Goal: Information Seeking & Learning: Learn about a topic

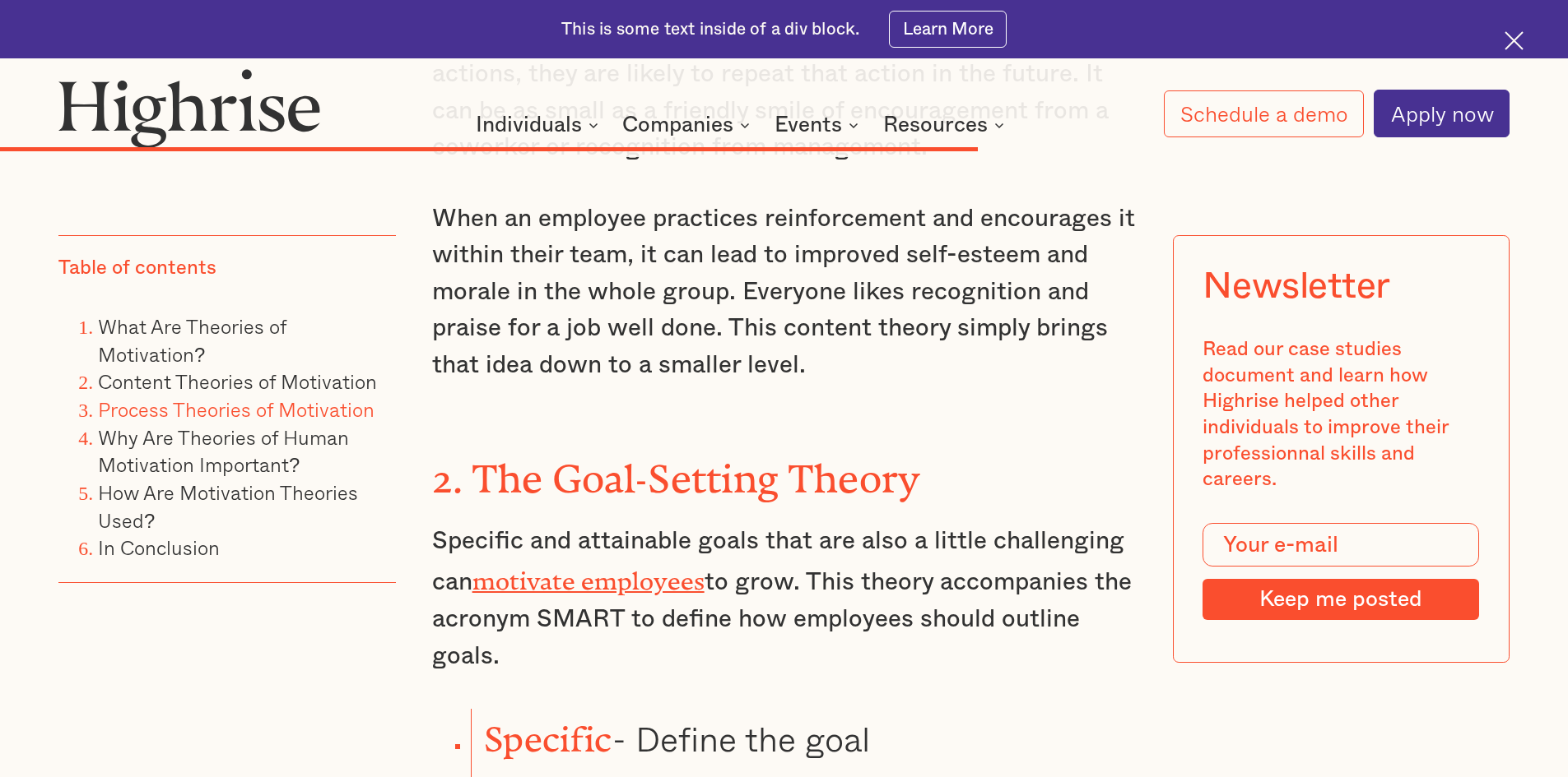
scroll to position [10529, 0]
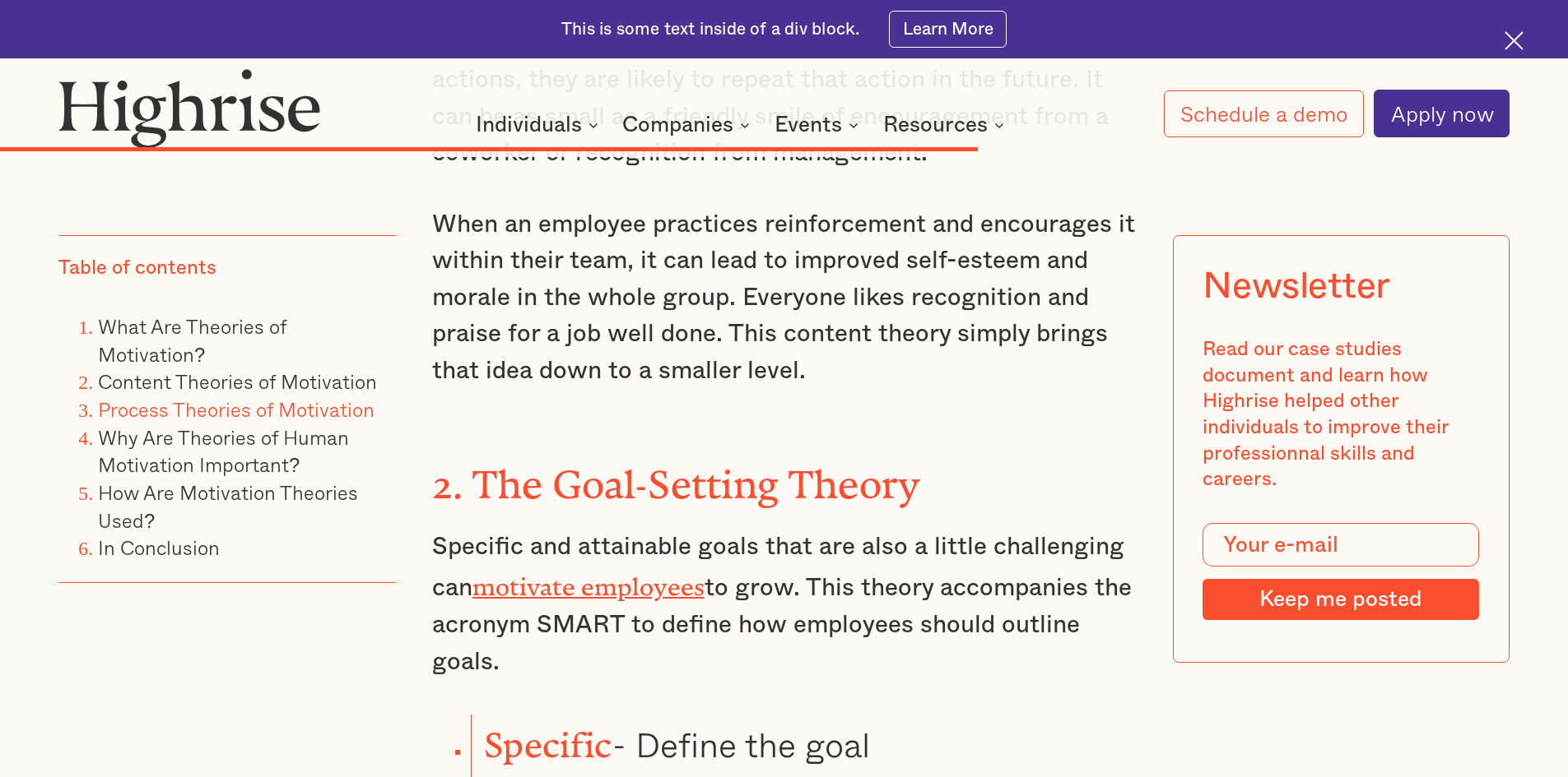
drag, startPoint x: 813, startPoint y: 305, endPoint x: 796, endPoint y: 371, distance: 68.2
click at [796, 529] on p "Specific and attainable goals that are also a little challenging can motivate e…" at bounding box center [784, 605] width 704 height 152
copy p "This theory accompanies the acronym SMART to define how employees should outlin…"
drag, startPoint x: 492, startPoint y: 513, endPoint x: 774, endPoint y: 539, distance: 283.2
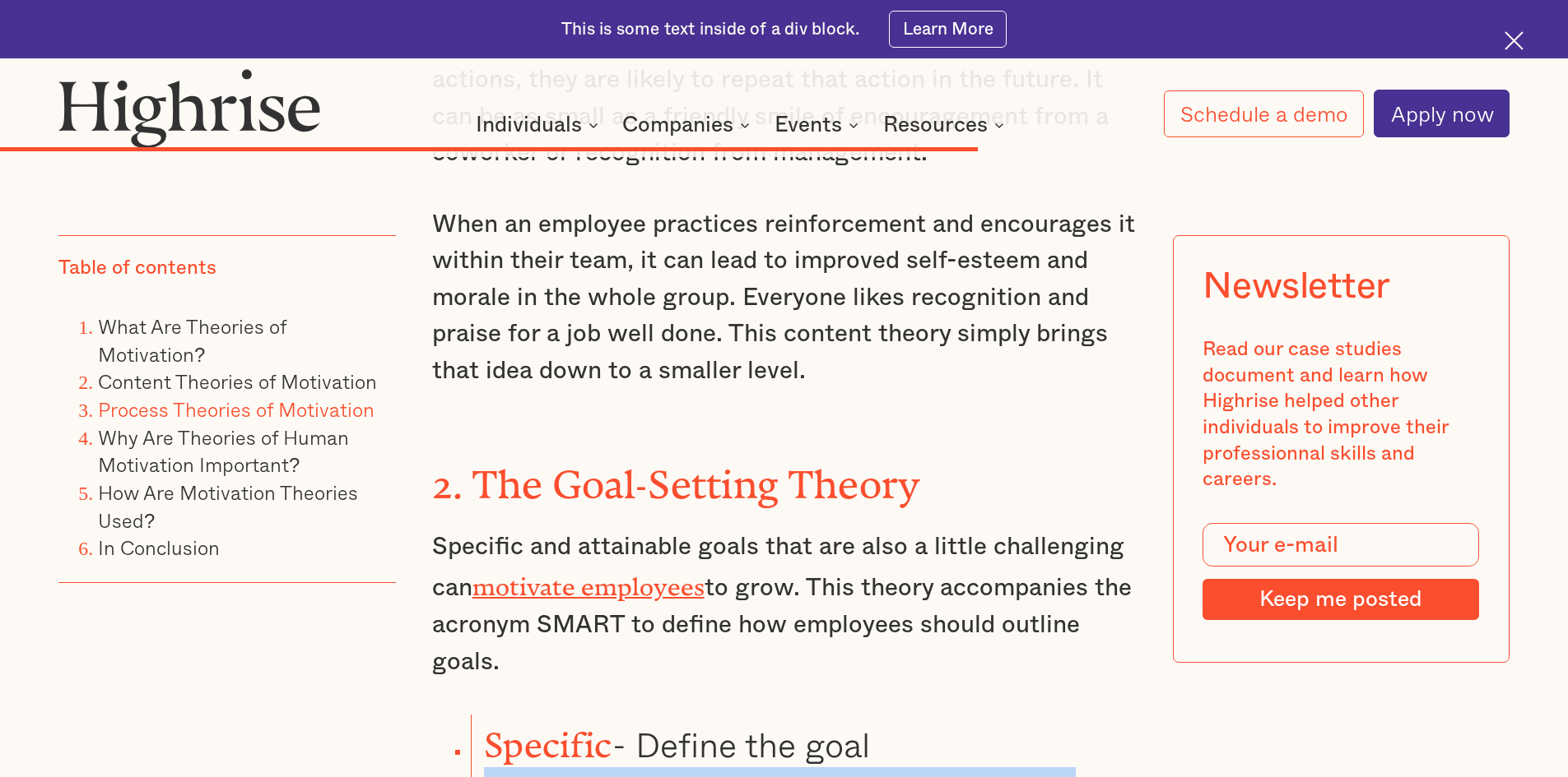
copy li "Measurable - Be accountable for each step of the process"
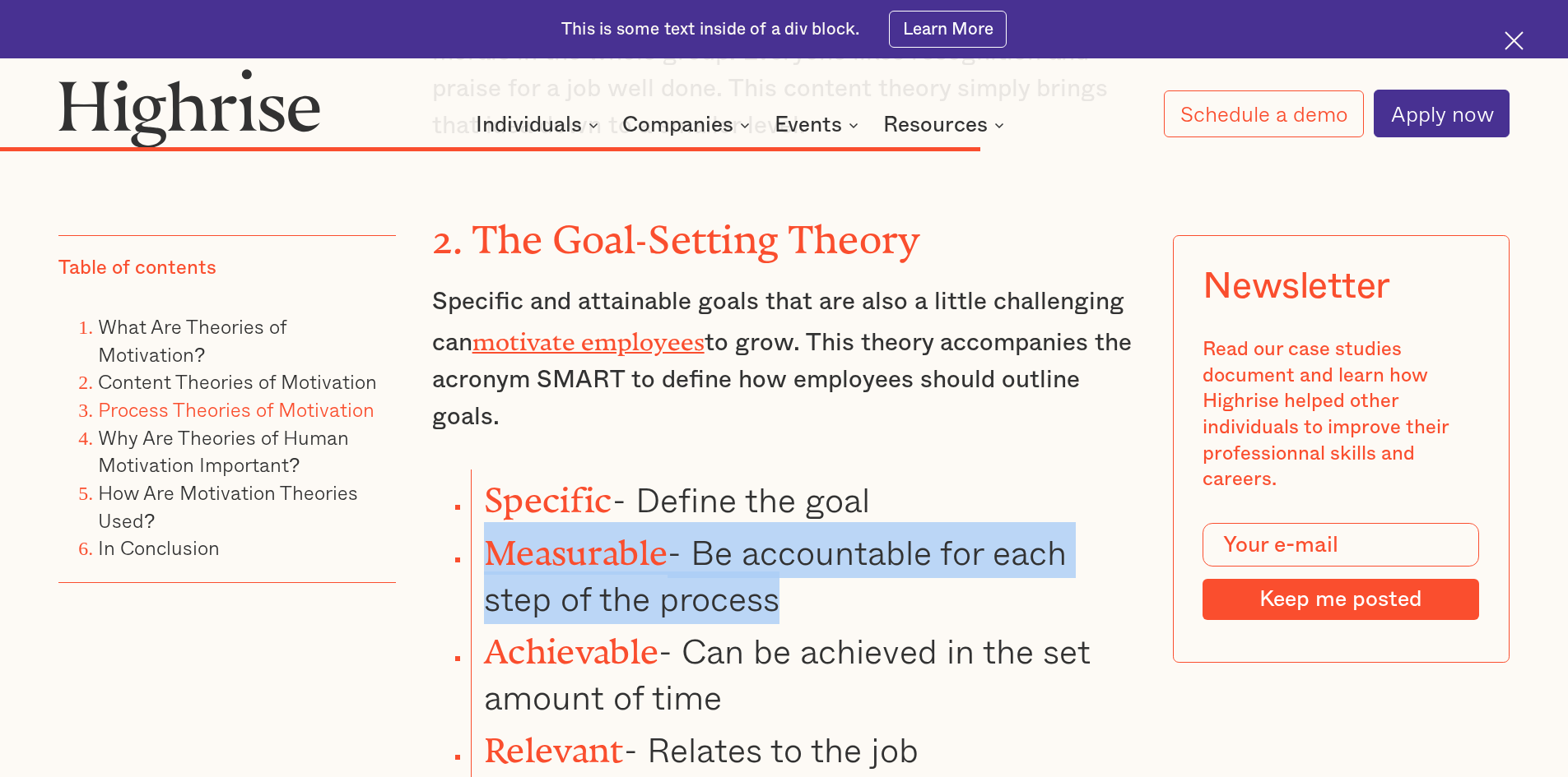
scroll to position [10776, 0]
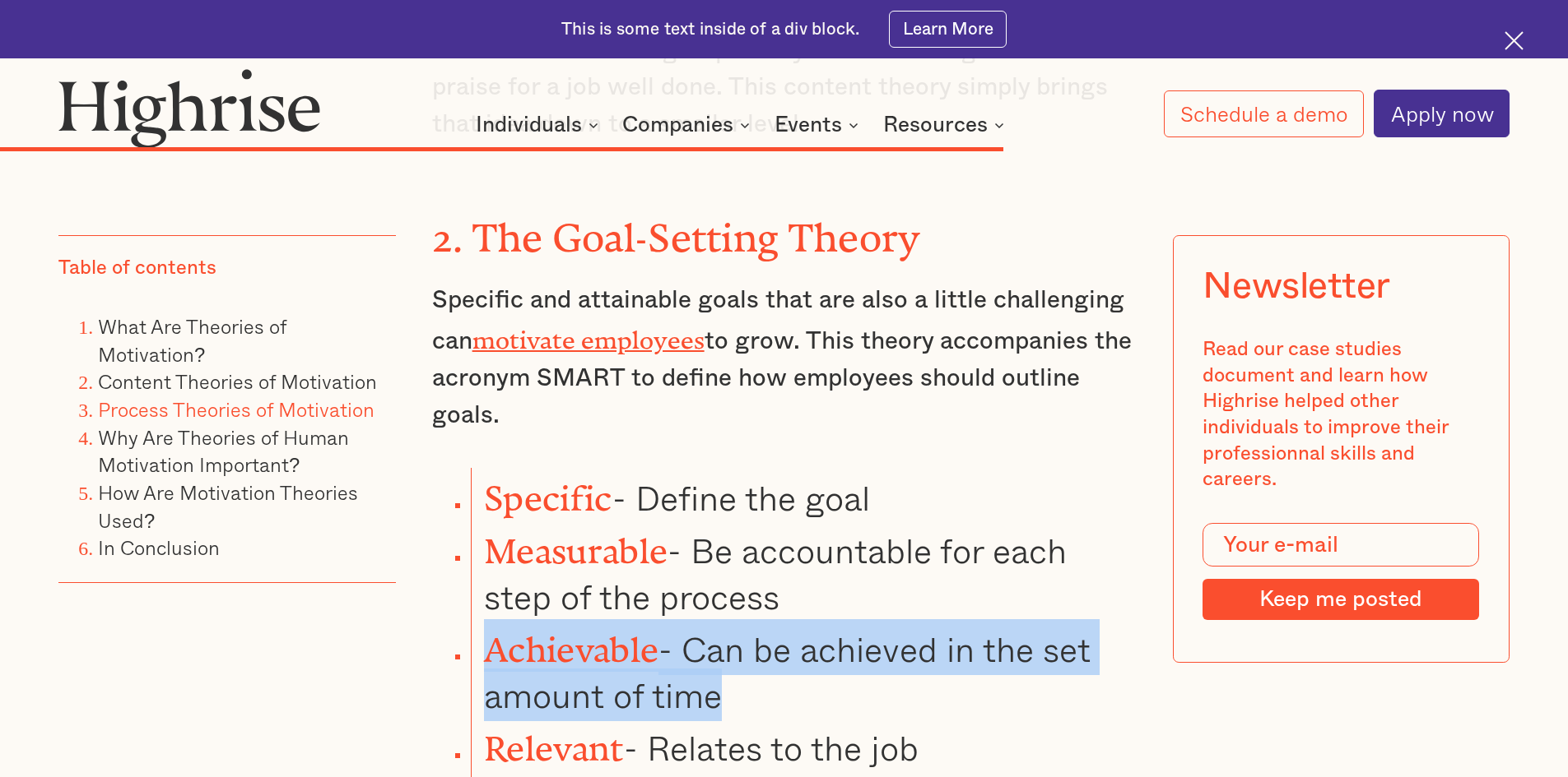
drag, startPoint x: 491, startPoint y: 366, endPoint x: 719, endPoint y: 397, distance: 230.1
click at [742, 620] on li "Achievable - Can be achieved in the set amount of time" at bounding box center [803, 669] width 665 height 99
copy li "Achievable - Can be achieved in the set amount of time"
drag, startPoint x: 487, startPoint y: 437, endPoint x: 952, endPoint y: 445, distance: 465.1
click at [952, 718] on li "Relevant - Relates to the job" at bounding box center [803, 744] width 665 height 53
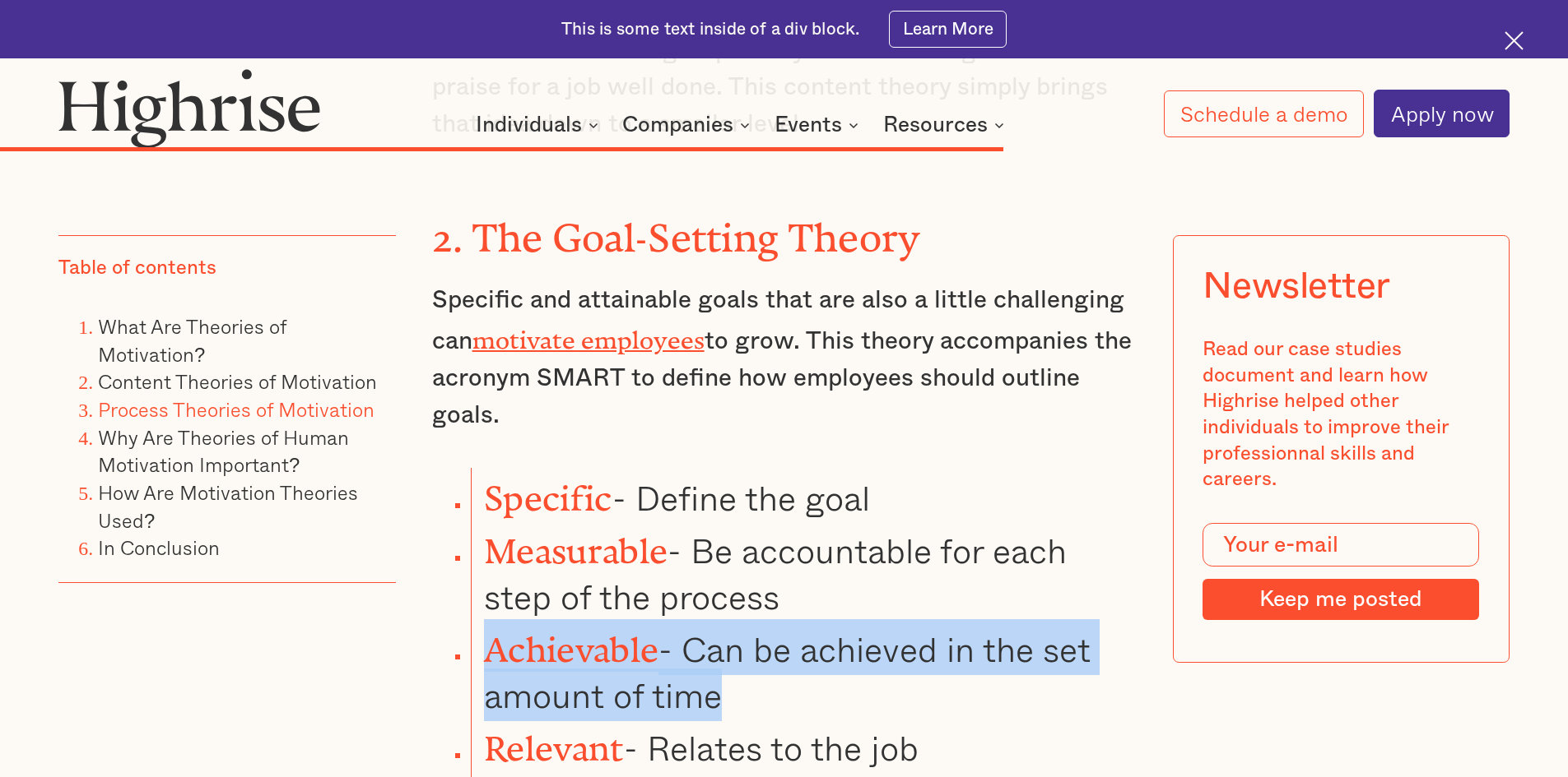
copy li "Relevant - Relates to the job"
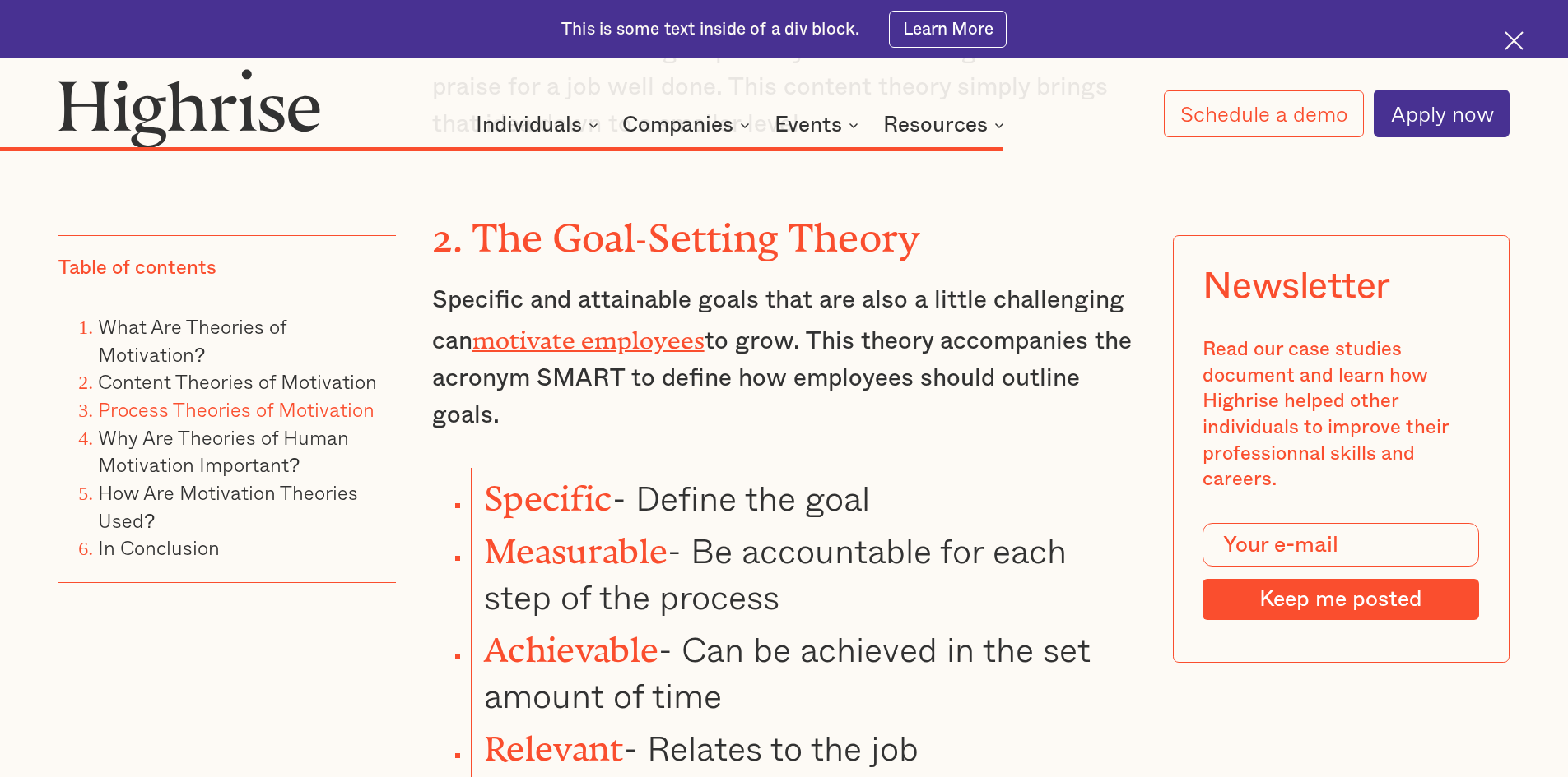
drag, startPoint x: 584, startPoint y: 651, endPoint x: 651, endPoint y: 571, distance: 104.4
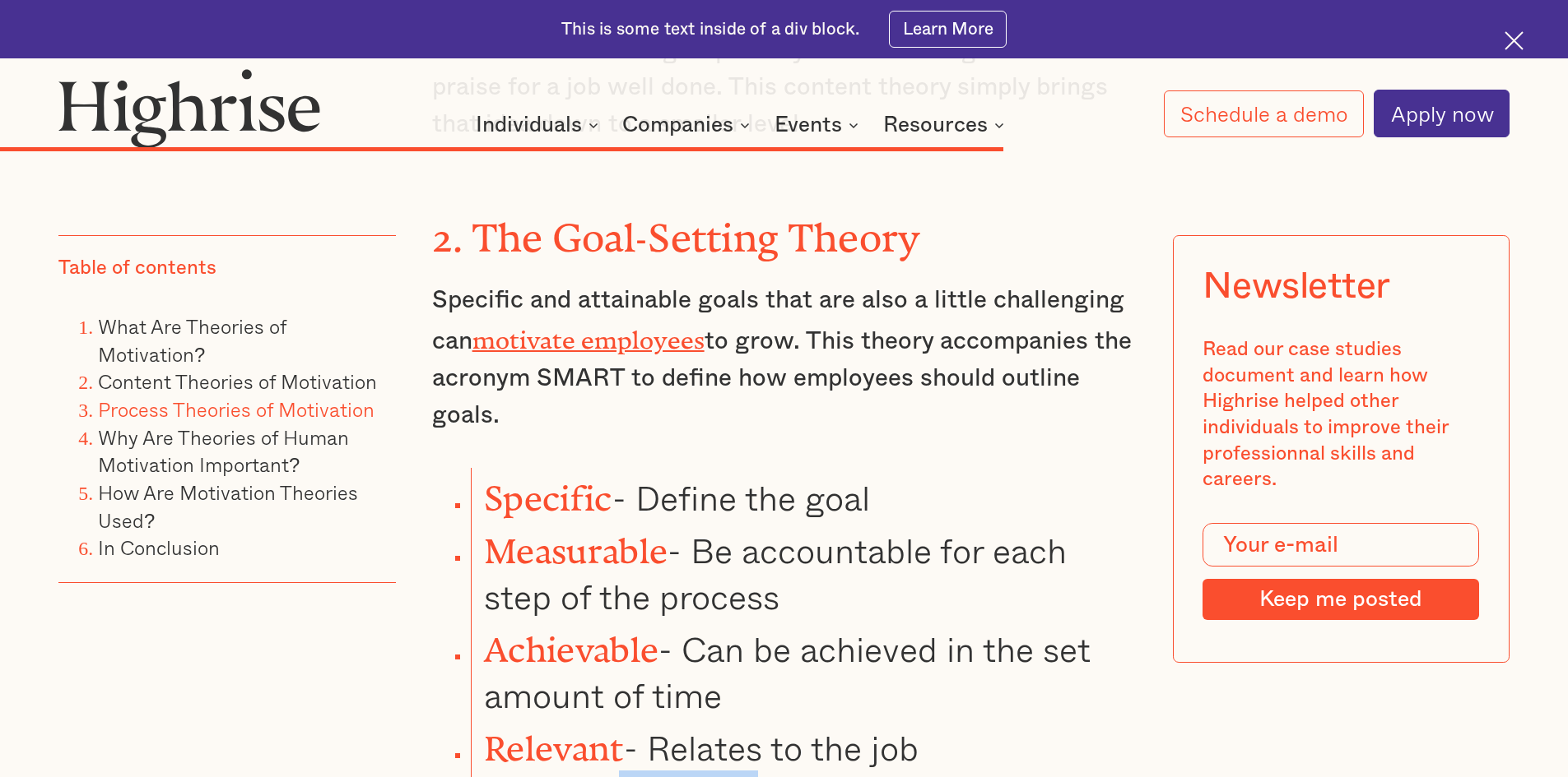
copy li "Timely - Includes one or more deadlines"
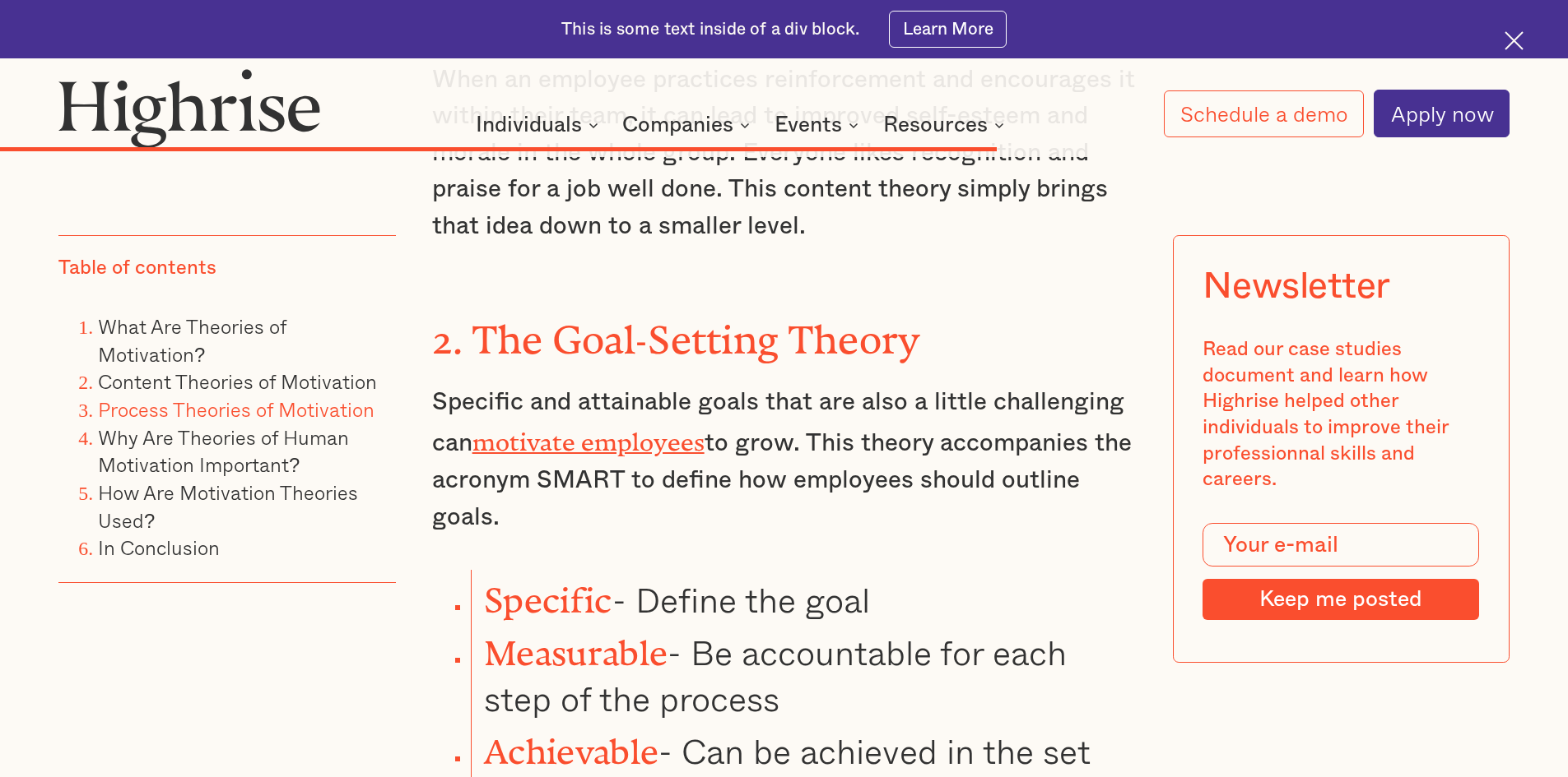
scroll to position [10529, 0]
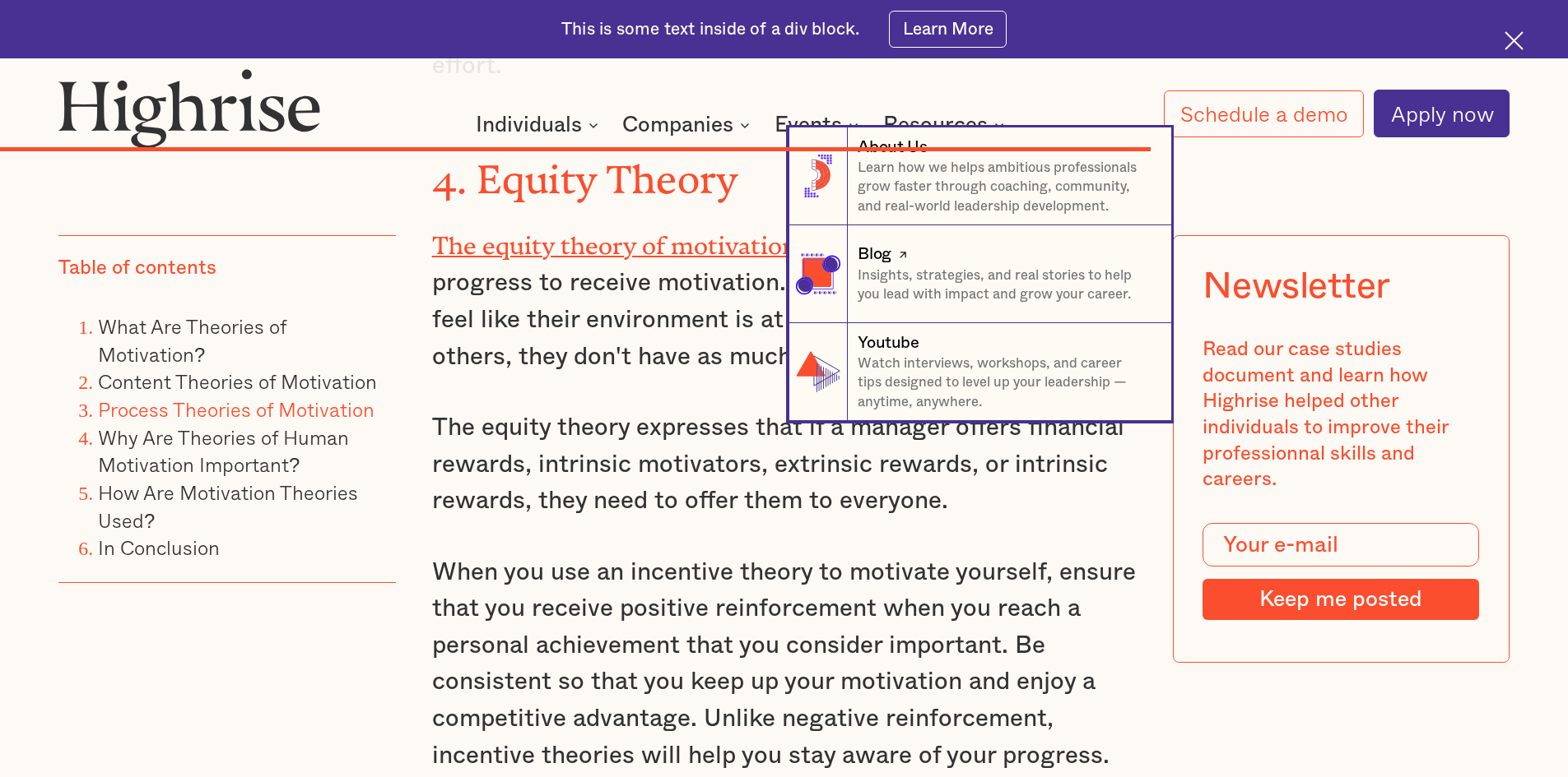
scroll to position [12339, 0]
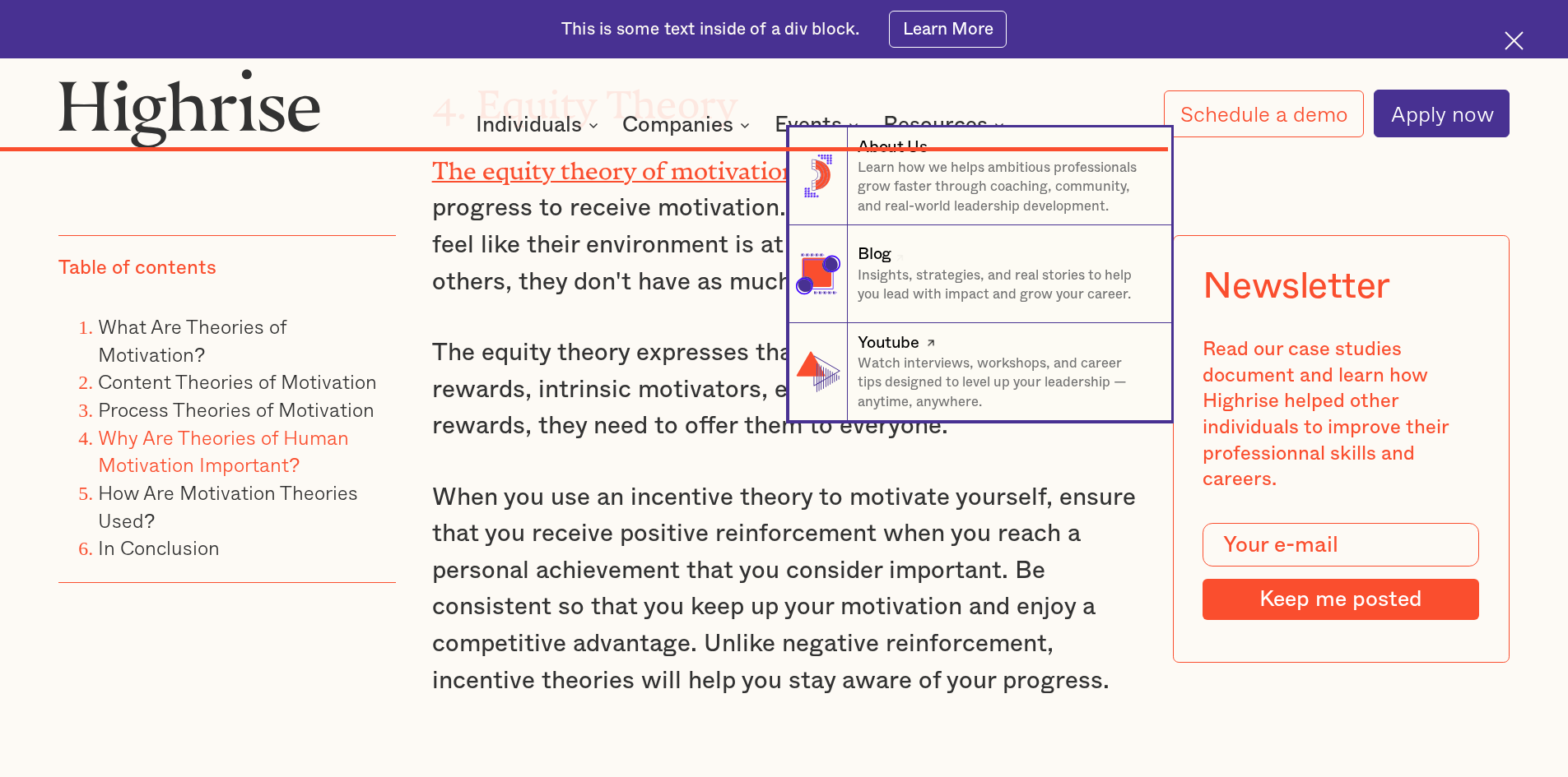
click at [797, 368] on img at bounding box center [818, 372] width 54 height 54
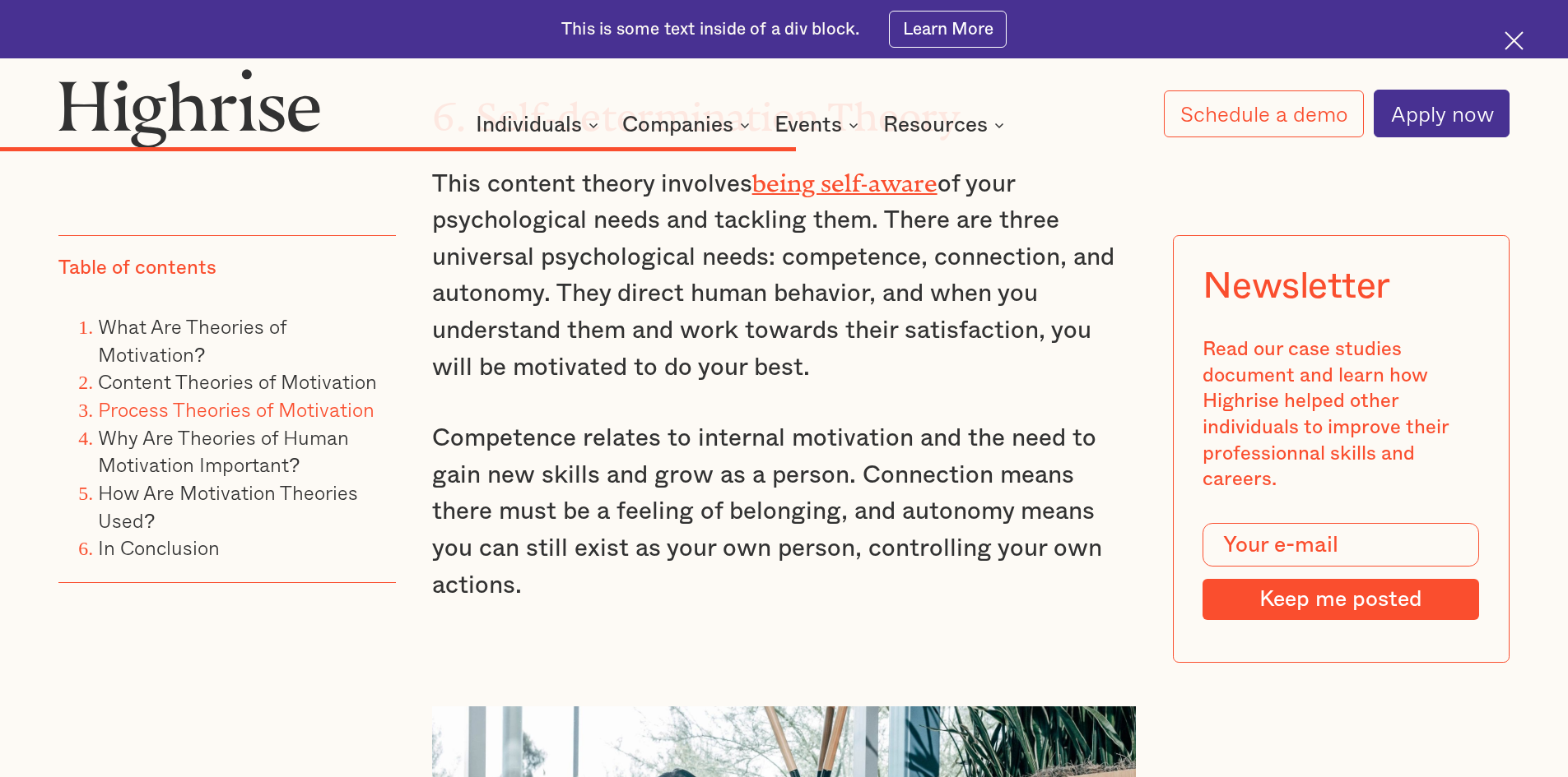
scroll to position [8472, 0]
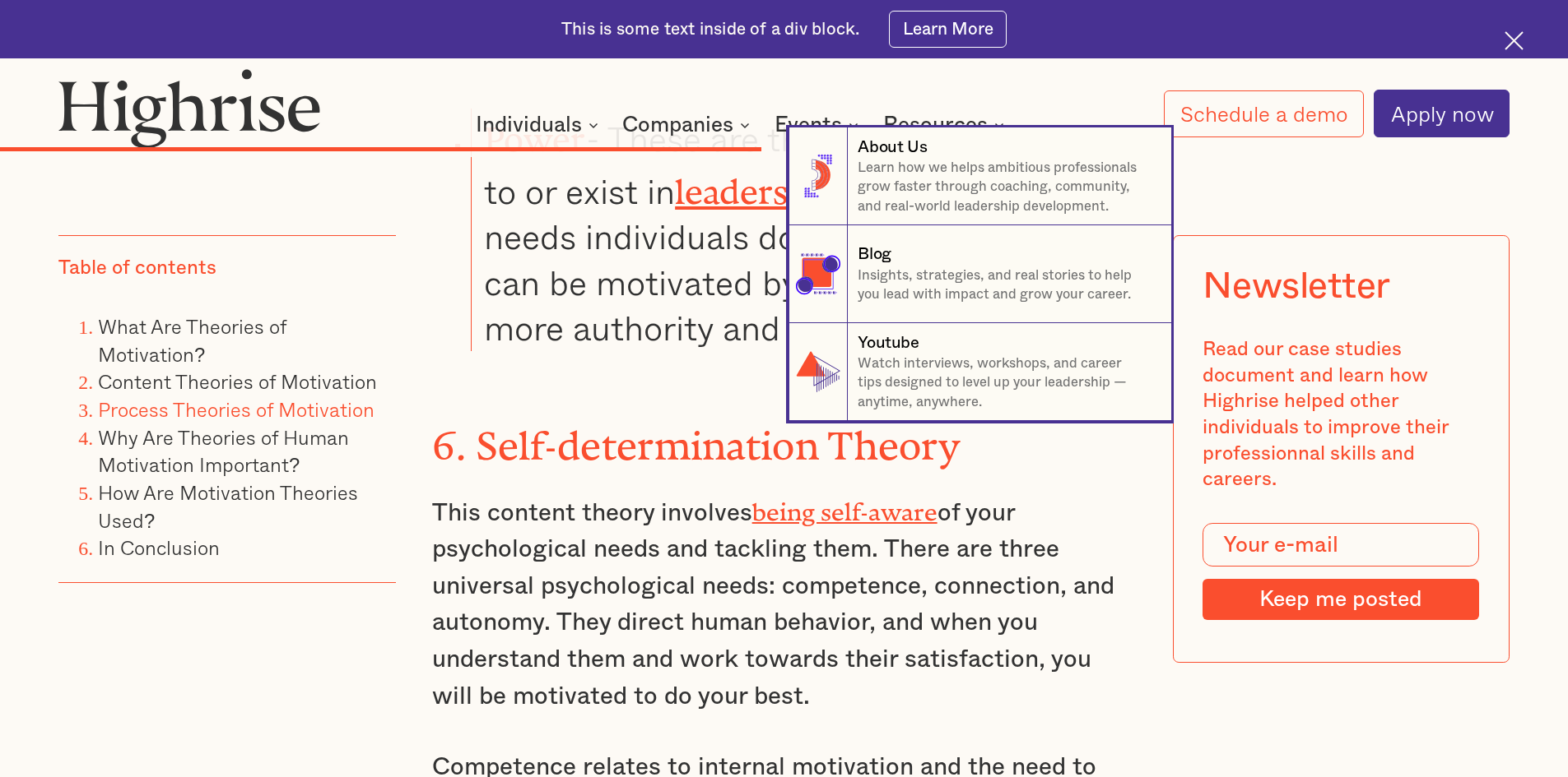
click at [579, 307] on nav "8 About Us Learn how we helps ambitious professionals grow faster through coach…" at bounding box center [784, 274] width 1568 height 294
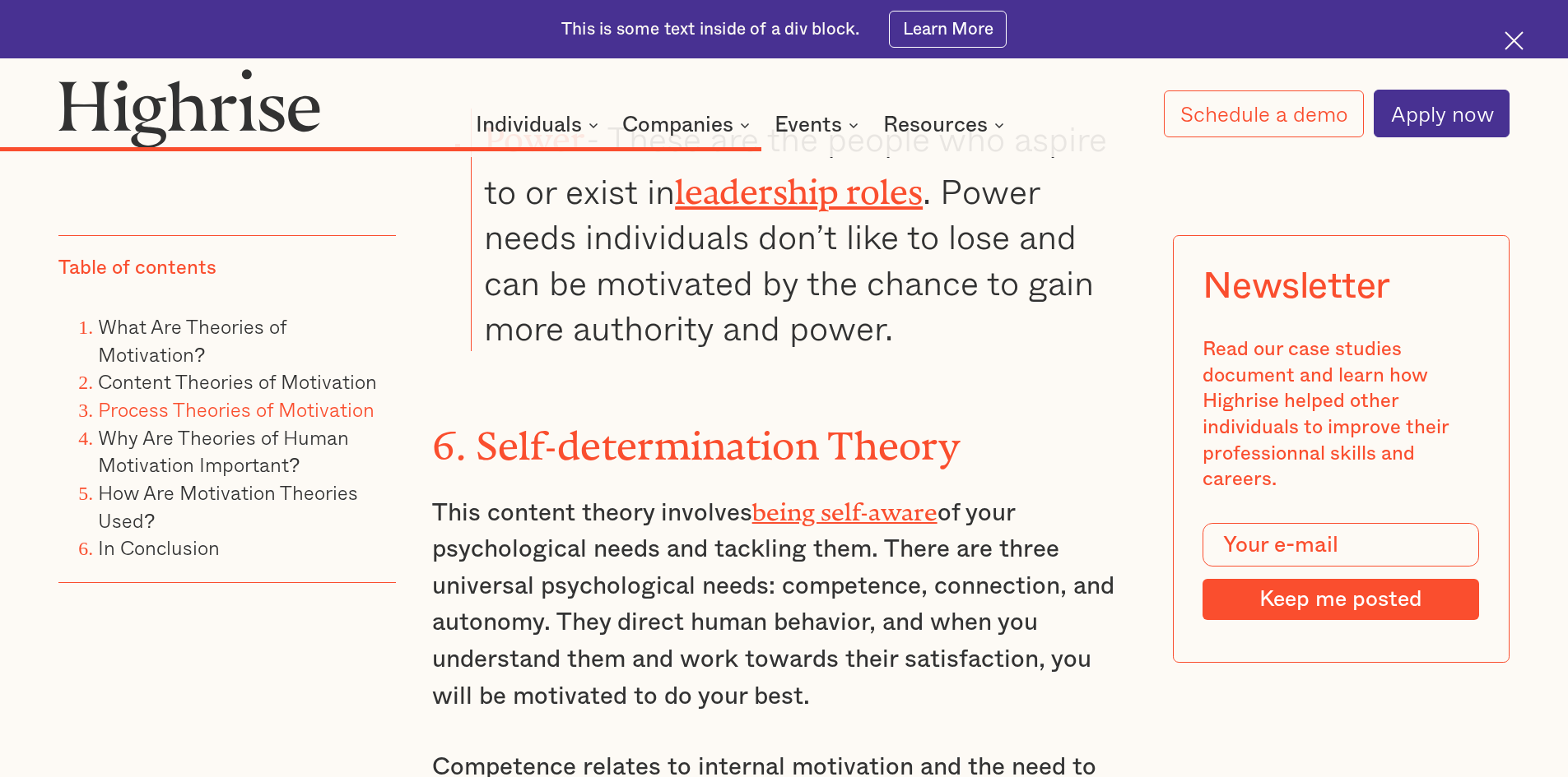
click at [796, 490] on p "This content theory involves being self-aware of your psychological needs and t…" at bounding box center [784, 603] width 704 height 225
click at [463, 490] on p "This content theory involves being self-aware of your psychological needs and t…" at bounding box center [784, 603] width 704 height 225
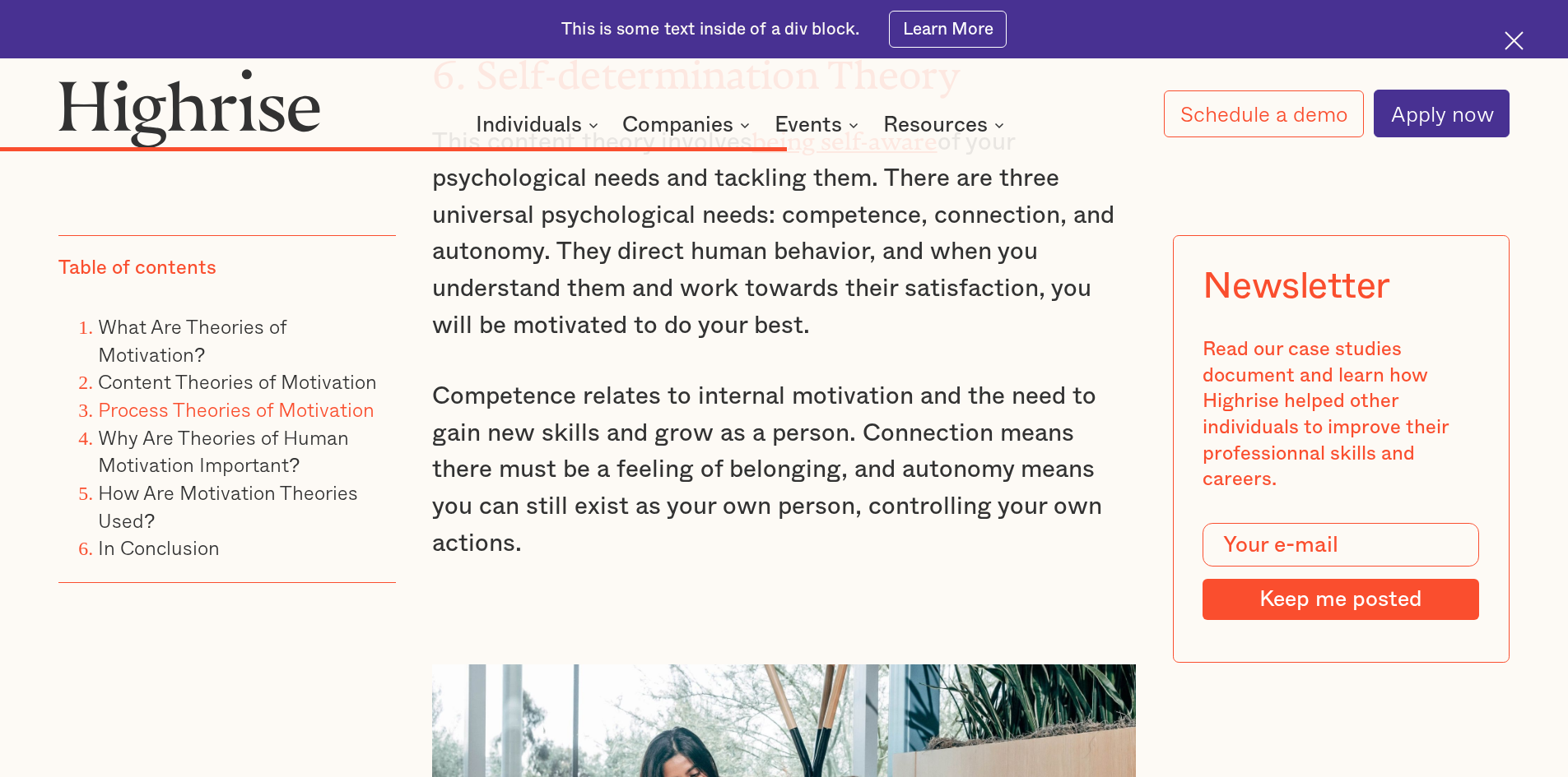
scroll to position [8966, 0]
